Goal: Task Accomplishment & Management: Manage account settings

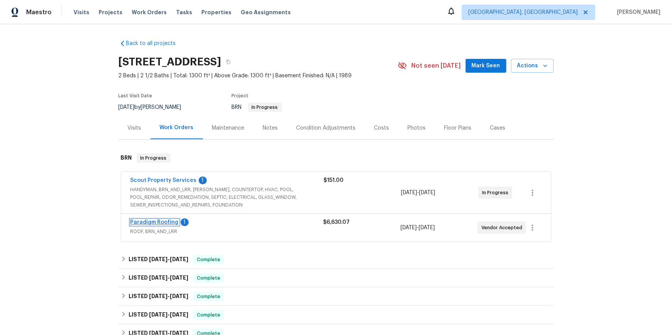
click at [175, 225] on link "Paradigm Roofing" at bounding box center [155, 222] width 48 height 5
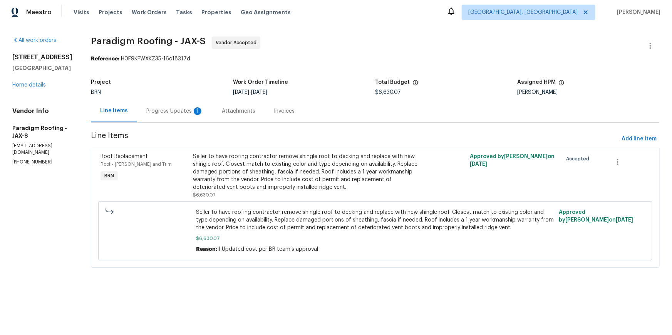
click at [203, 115] on div "Progress Updates 1" at bounding box center [174, 111] width 57 height 8
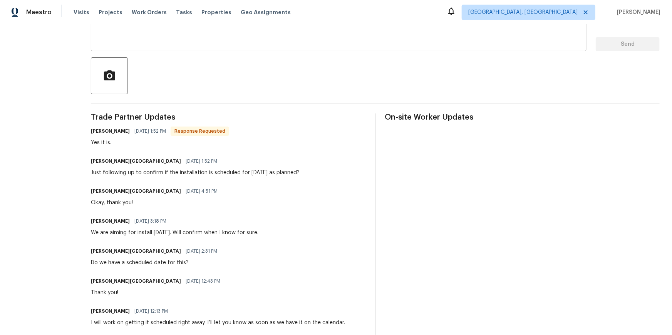
scroll to position [149, 0]
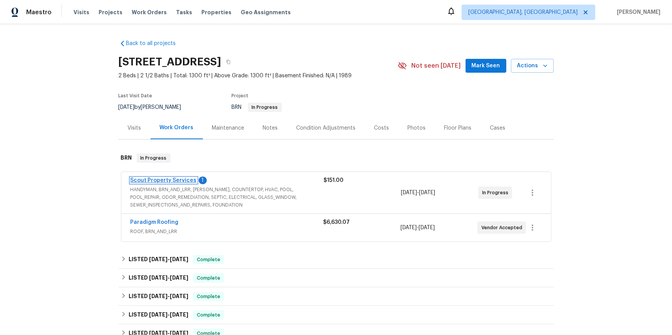
click at [160, 183] on link "Scout Property Services" at bounding box center [164, 180] width 66 height 5
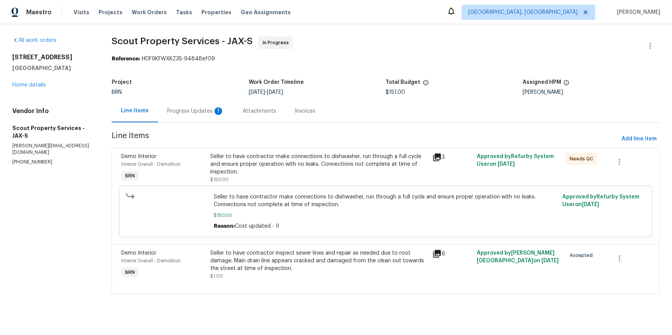
click at [212, 115] on div "Progress Updates 1" at bounding box center [195, 111] width 57 height 8
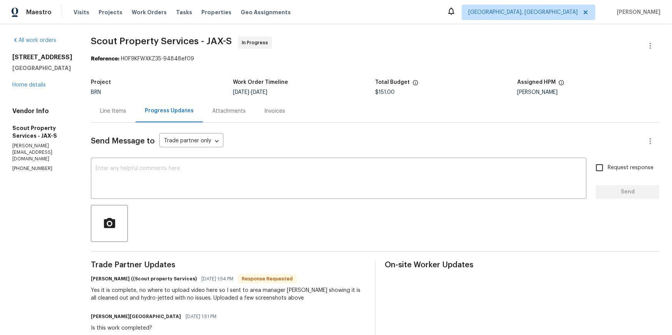
click at [214, 115] on div "Attachments" at bounding box center [229, 111] width 34 height 8
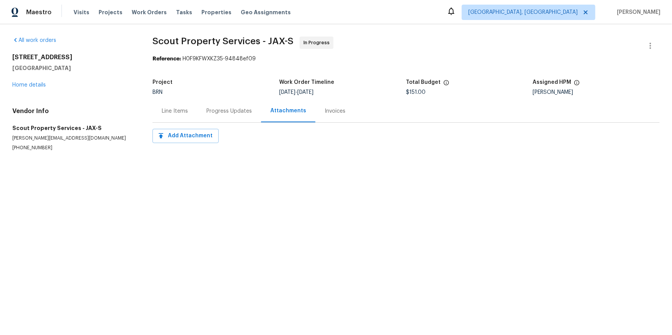
click at [345, 115] on div "Invoices" at bounding box center [335, 111] width 21 height 8
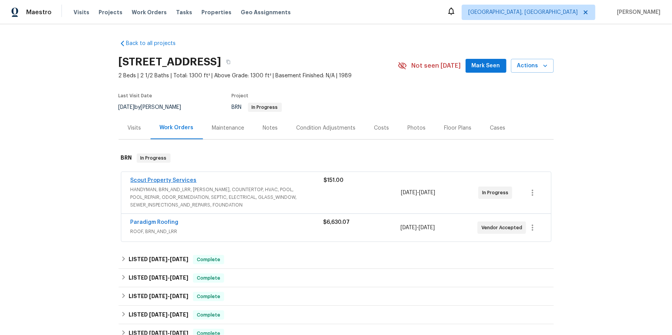
click at [173, 214] on div "Scout Property Services HANDYMAN, BRN_AND_LRR, WELLS, COUNTERTOP, HVAC, POOL, P…" at bounding box center [336, 193] width 430 height 42
click at [163, 183] on link "Scout Property Services" at bounding box center [164, 180] width 66 height 5
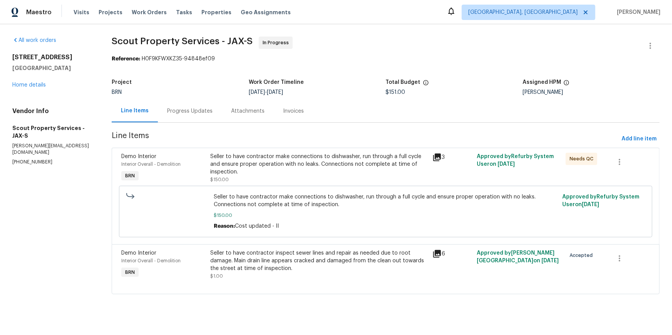
click at [440, 259] on icon at bounding box center [436, 254] width 9 height 9
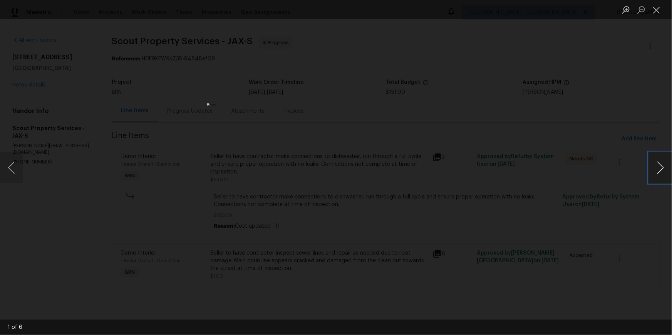
click at [664, 176] on button "Next image" at bounding box center [660, 167] width 23 height 31
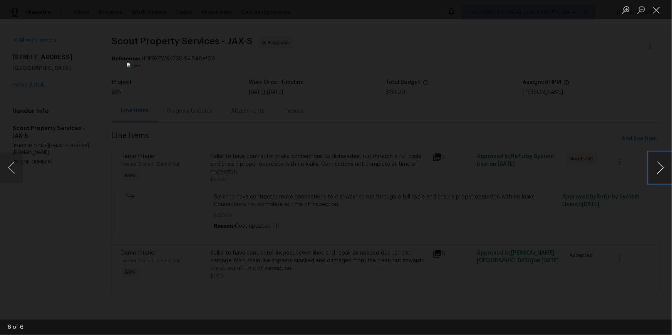
click at [664, 176] on button "Next image" at bounding box center [660, 167] width 23 height 31
click at [661, 11] on button "Close lightbox" at bounding box center [656, 9] width 15 height 13
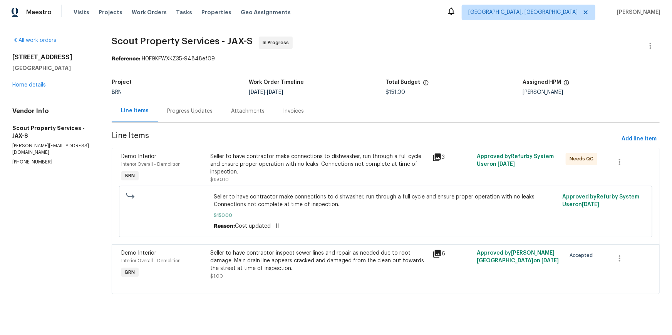
drag, startPoint x: 439, startPoint y: 179, endPoint x: 482, endPoint y: 225, distance: 62.9
click at [482, 224] on div "Demo Interior Interior Overall - Demolition BRN Seller to have contractor make …" at bounding box center [386, 196] width 548 height 97
